Goal: Navigation & Orientation: Find specific page/section

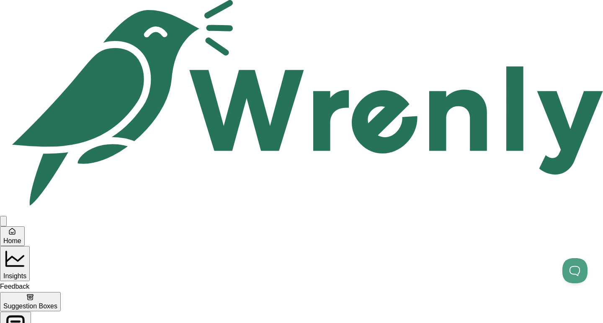
scroll to position [55, 0]
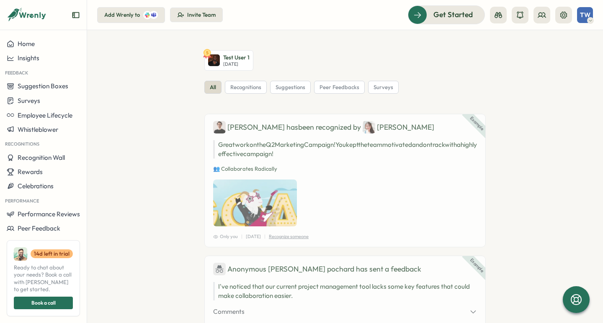
click at [591, 16] on div "TW" at bounding box center [585, 15] width 16 height 16
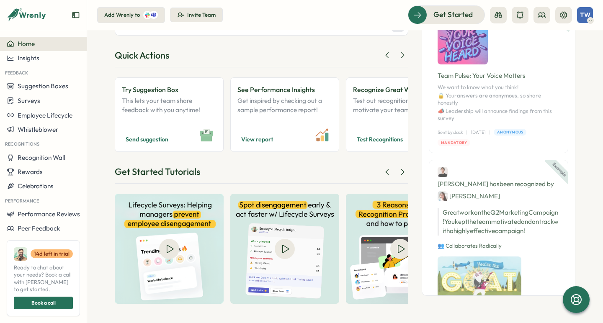
scroll to position [70, 0]
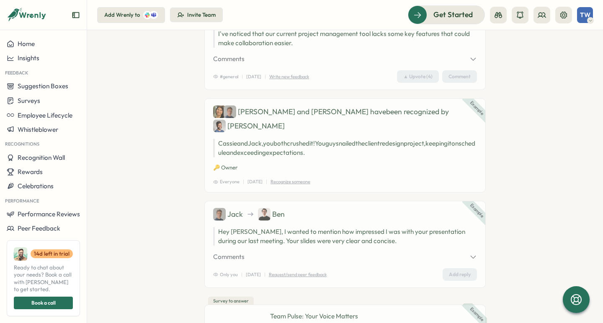
scroll to position [254, 0]
click at [55, 156] on span "Recognition Wall" at bounding box center [41, 158] width 47 height 8
